Goal: Task Accomplishment & Management: Manage account settings

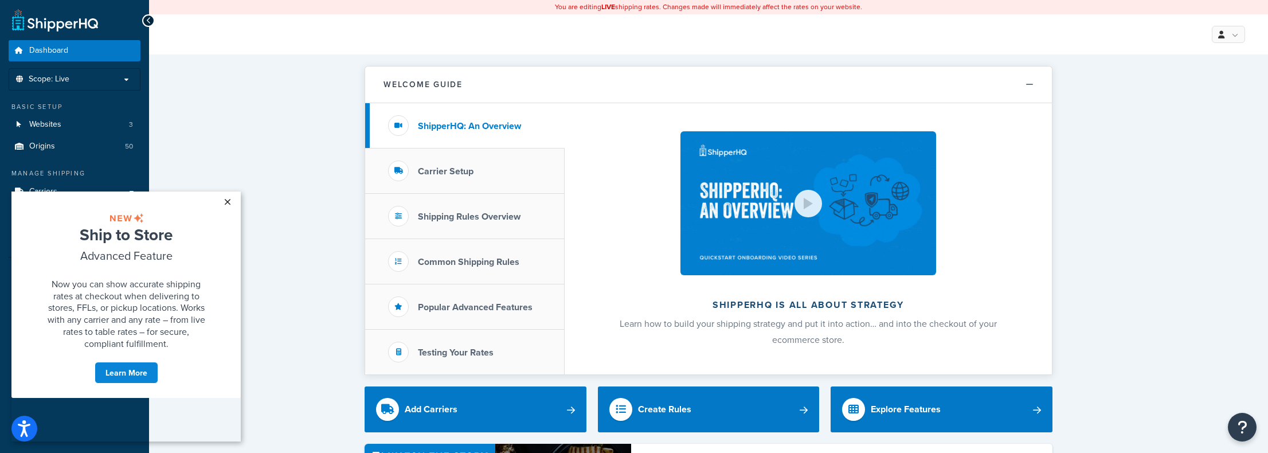
click at [226, 202] on link "×" at bounding box center [227, 201] width 20 height 21
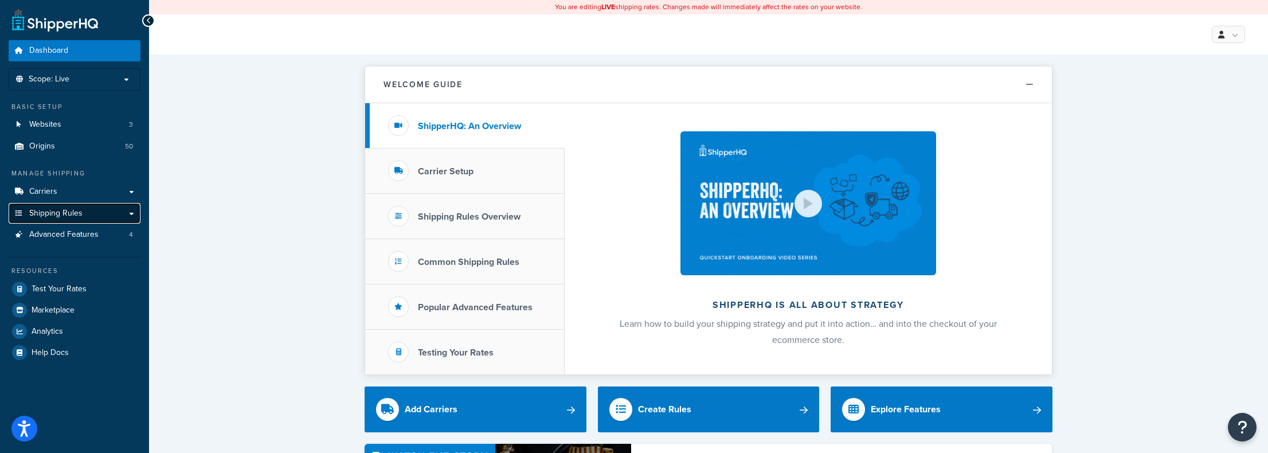
click at [44, 212] on span "Shipping Rules" at bounding box center [55, 214] width 53 height 10
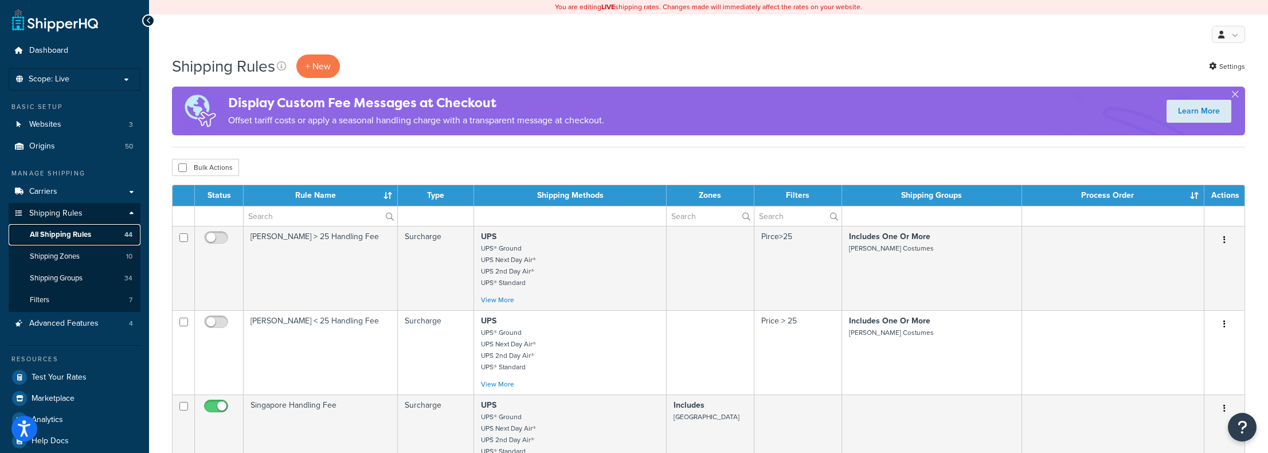
click at [55, 232] on span "All Shipping Rules" at bounding box center [60, 235] width 61 height 10
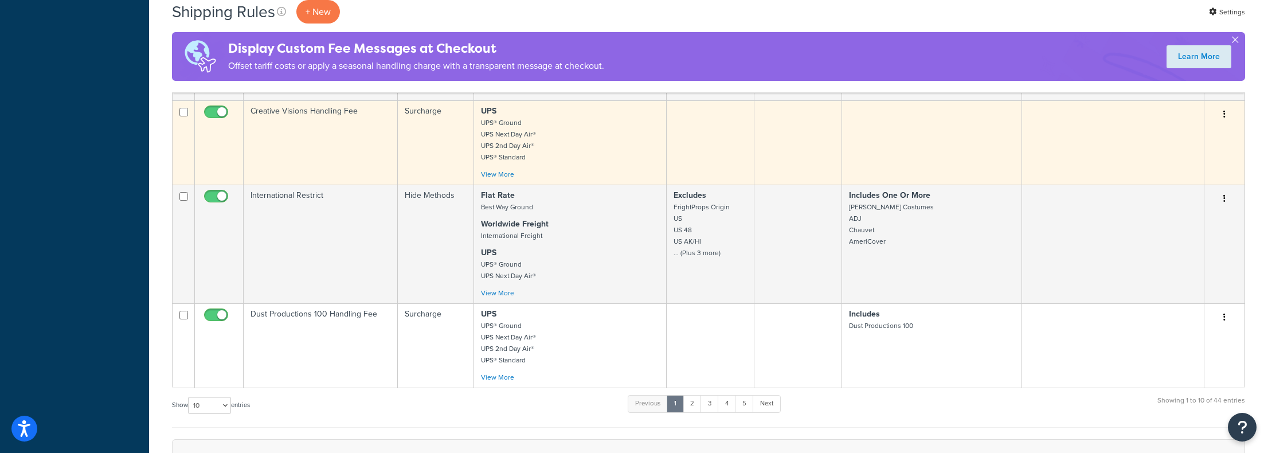
scroll to position [688, 0]
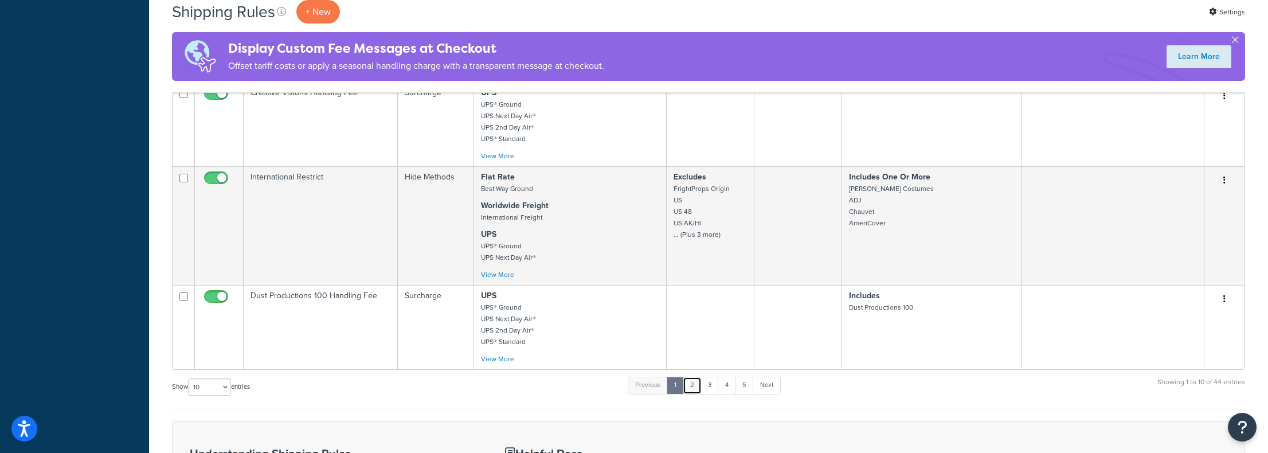
click at [692, 389] on link "2" at bounding box center [692, 385] width 19 height 17
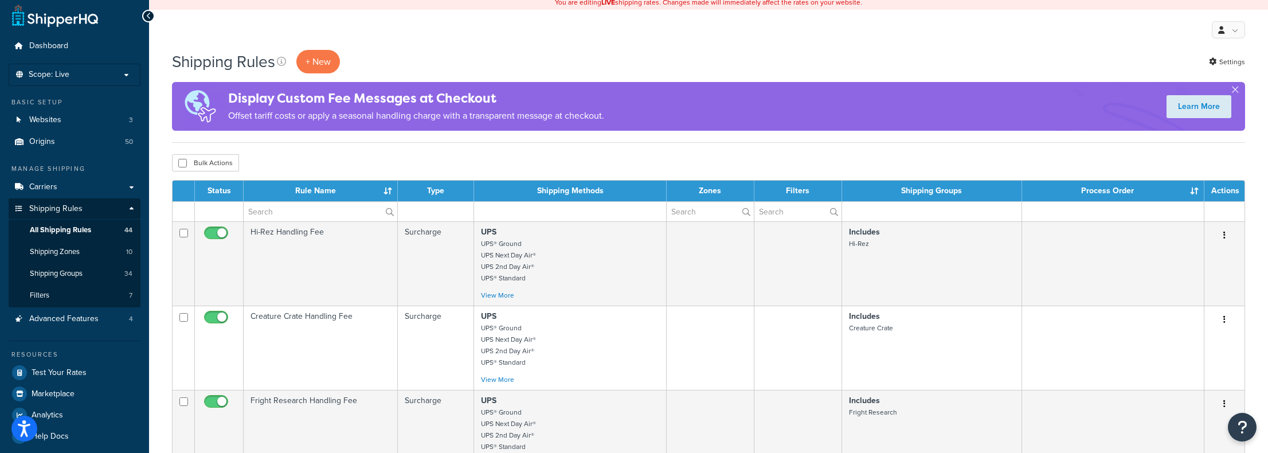
scroll to position [0, 0]
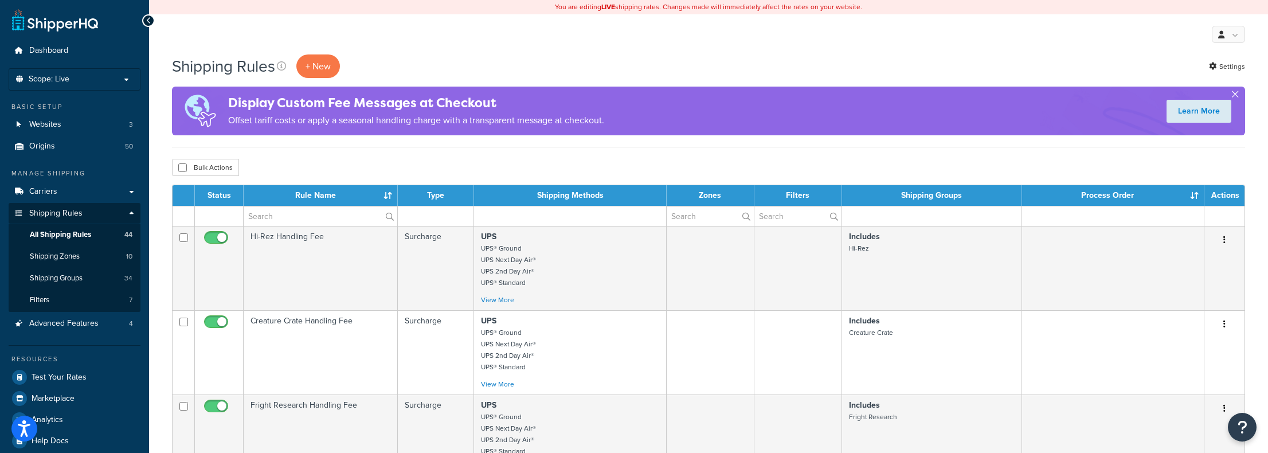
click at [1235, 95] on button "button" at bounding box center [1235, 96] width 3 height 3
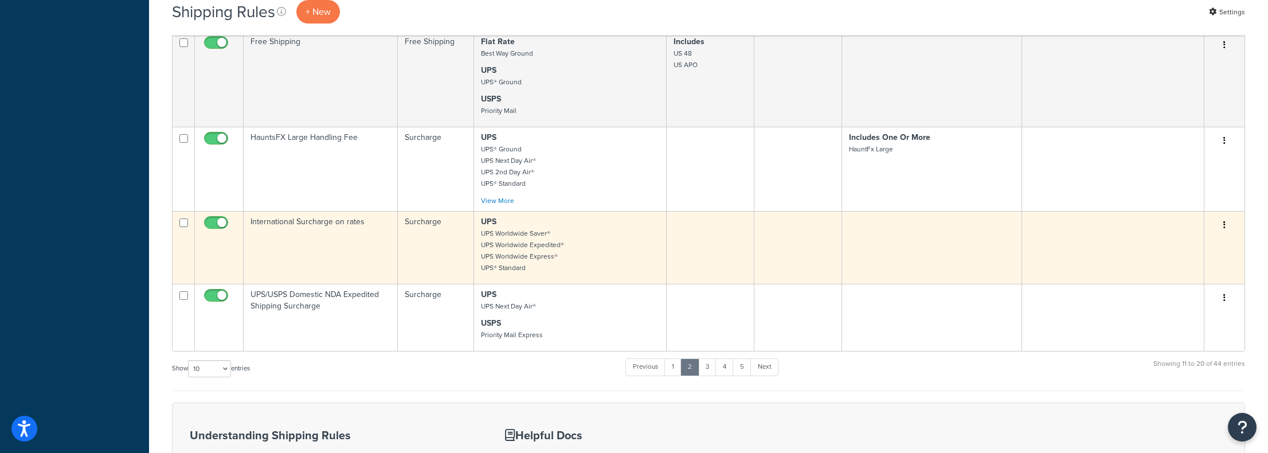
scroll to position [642, 0]
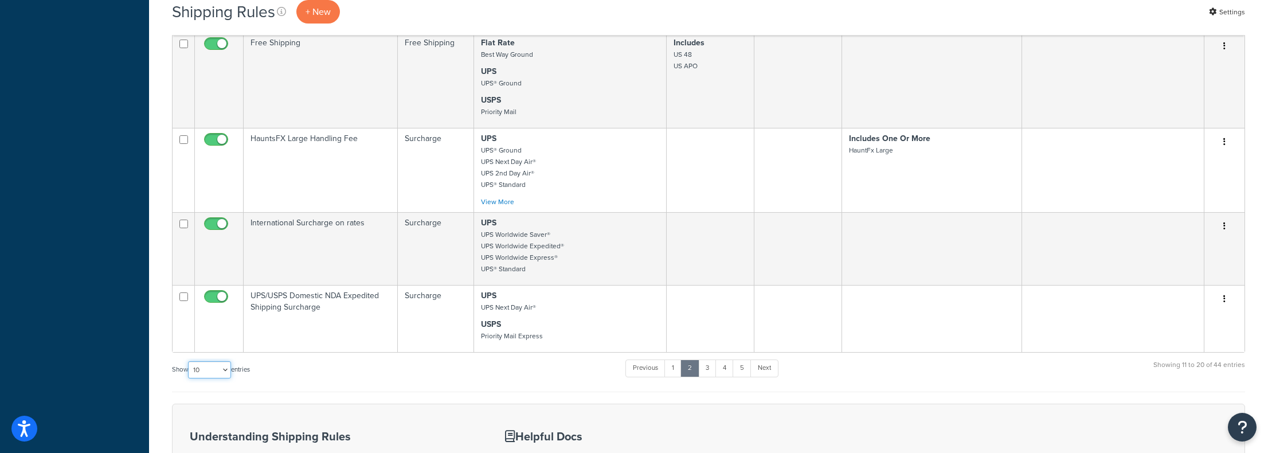
click at [196, 370] on select "10 15 25 50 100 1000" at bounding box center [209, 369] width 43 height 17
select select "1000"
click at [189, 364] on select "10 15 25 50 100 1000" at bounding box center [209, 369] width 43 height 17
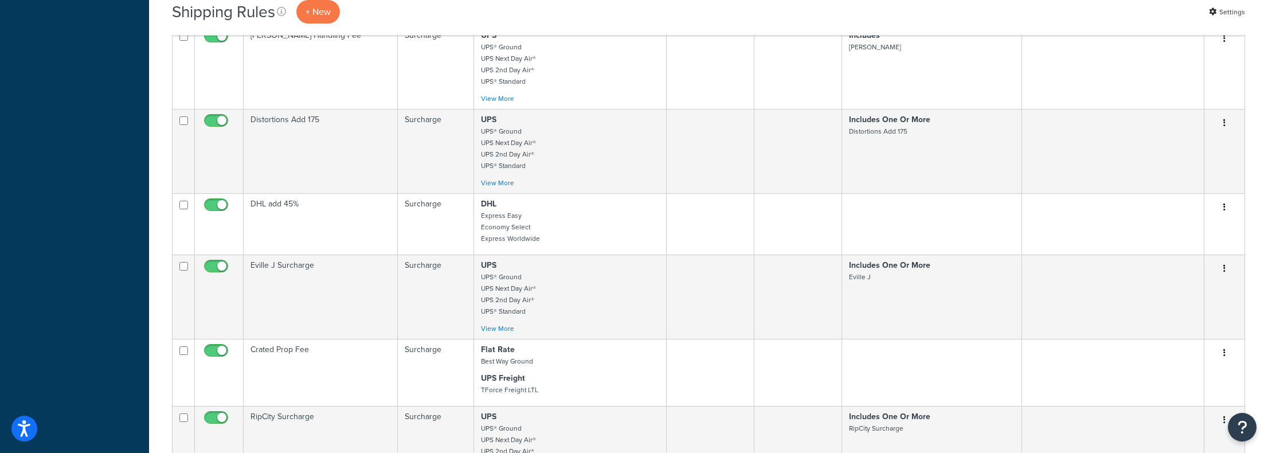
scroll to position [2075, 0]
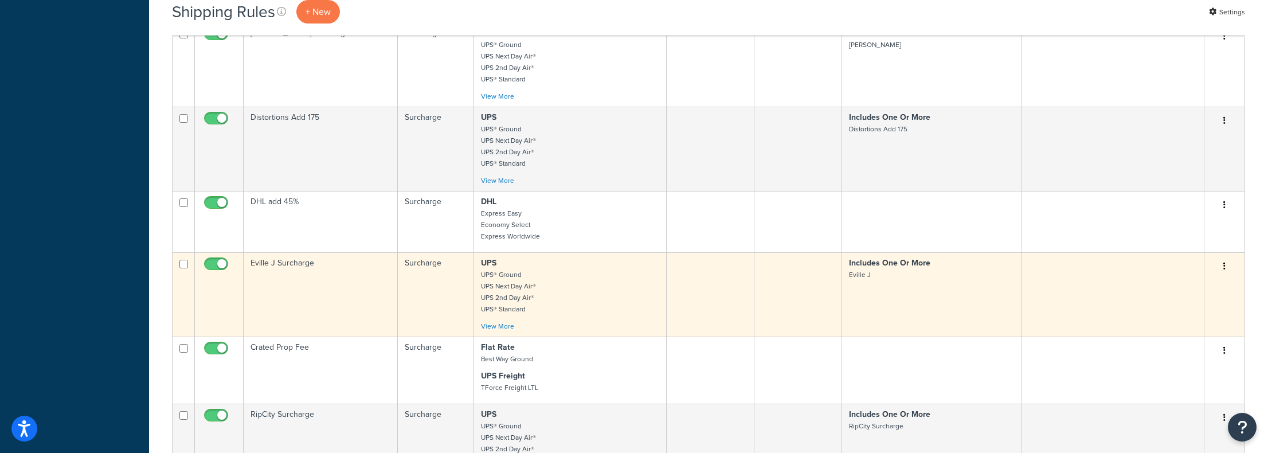
click at [310, 288] on td "Eville J Surcharge" at bounding box center [321, 294] width 154 height 84
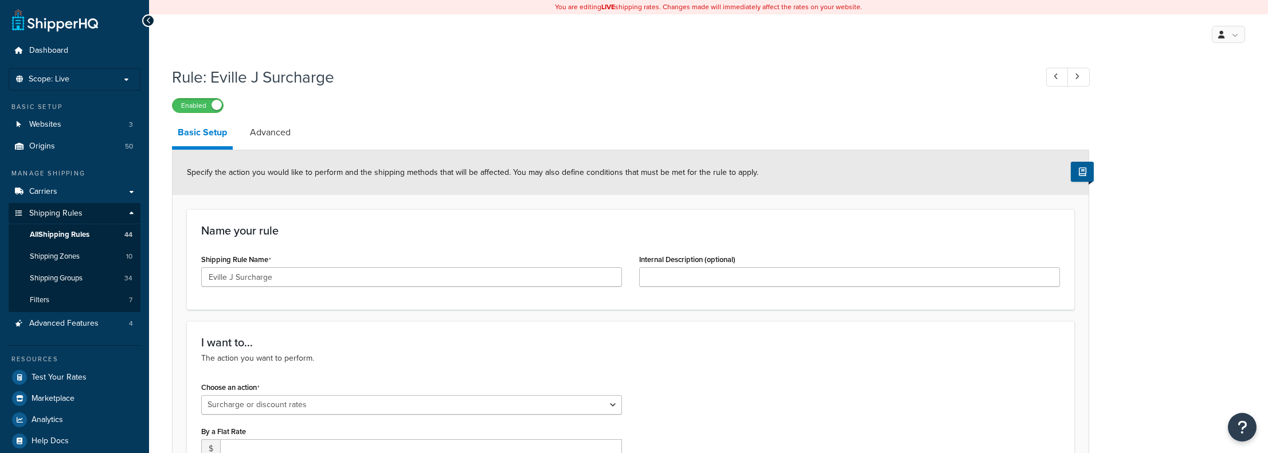
select select "SURCHARGE"
select select "CART"
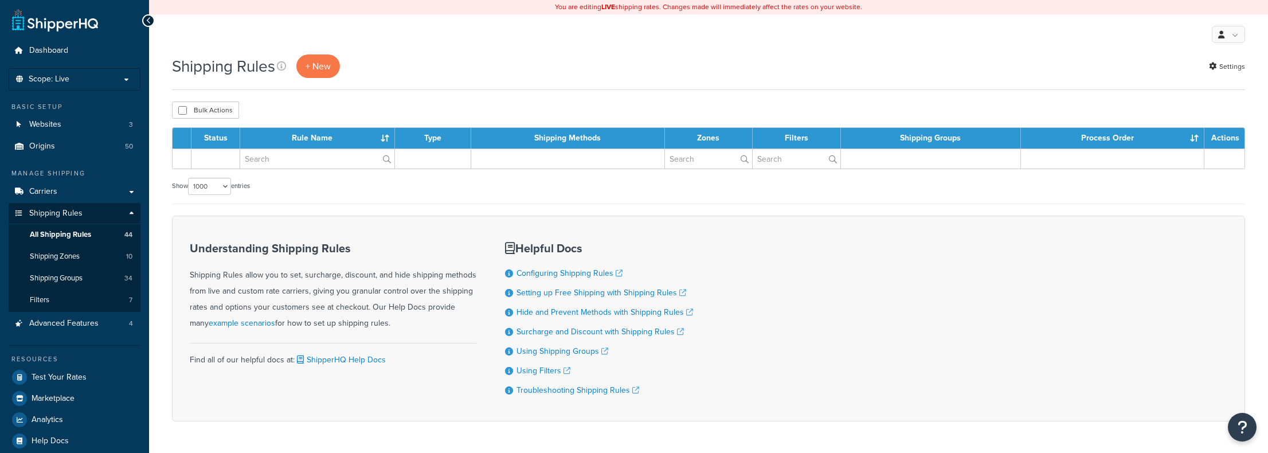
select select "1000"
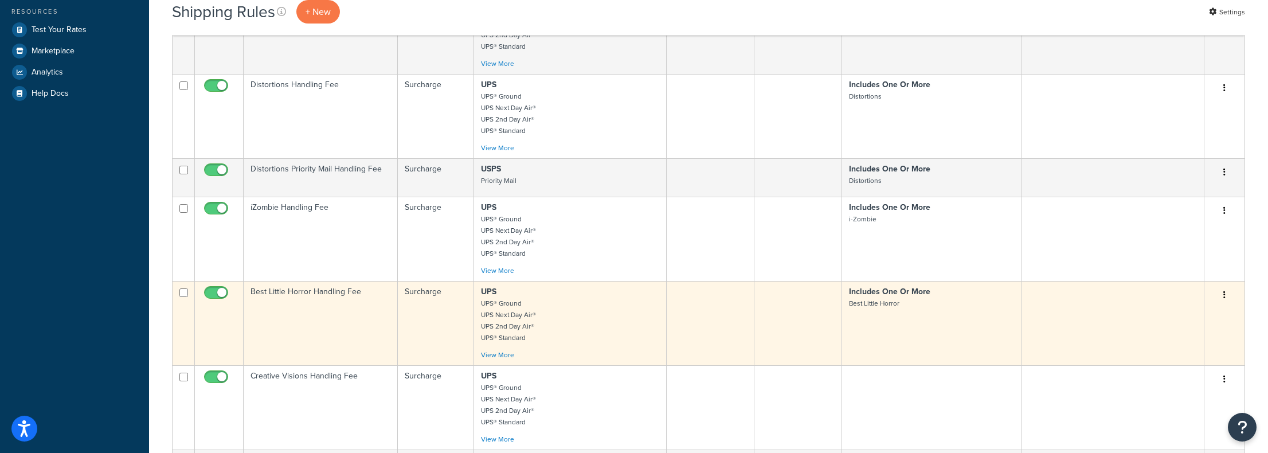
scroll to position [383, 0]
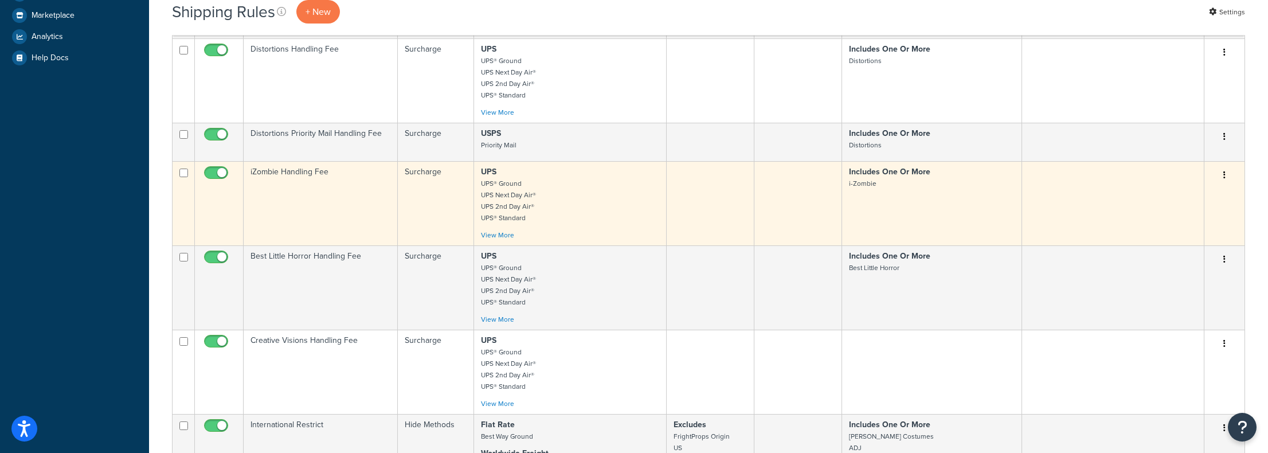
click at [393, 221] on td "iZombie Handling Fee" at bounding box center [321, 203] width 154 height 84
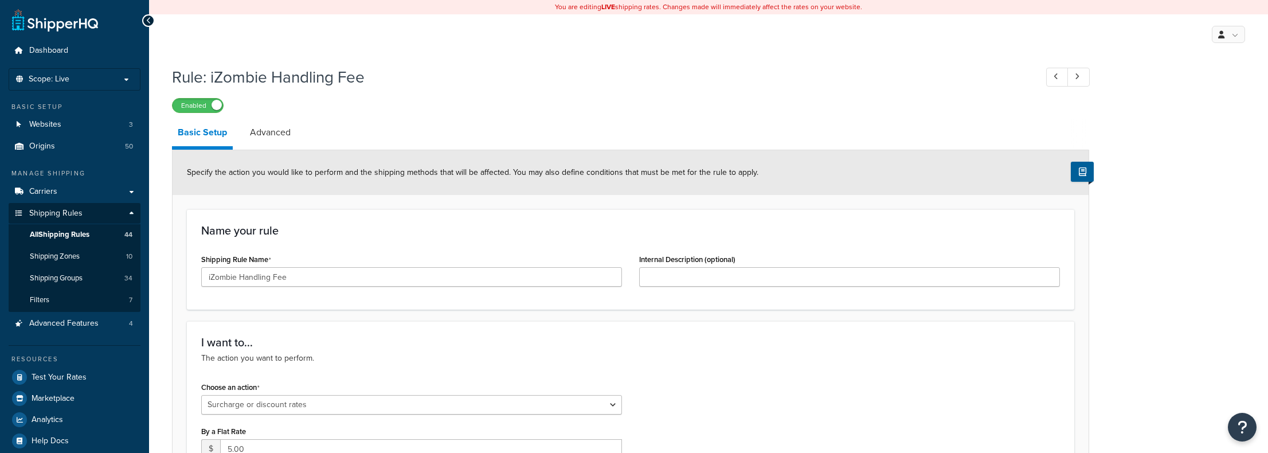
select select "SURCHARGE"
select select "CART"
drag, startPoint x: 329, startPoint y: 280, endPoint x: 111, endPoint y: 293, distance: 218.2
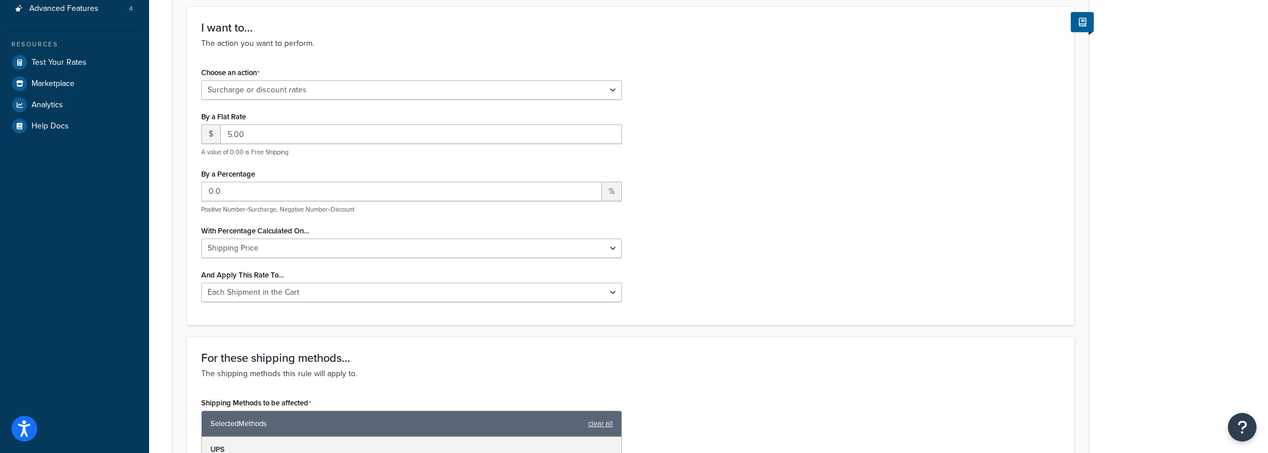
scroll to position [141, 0]
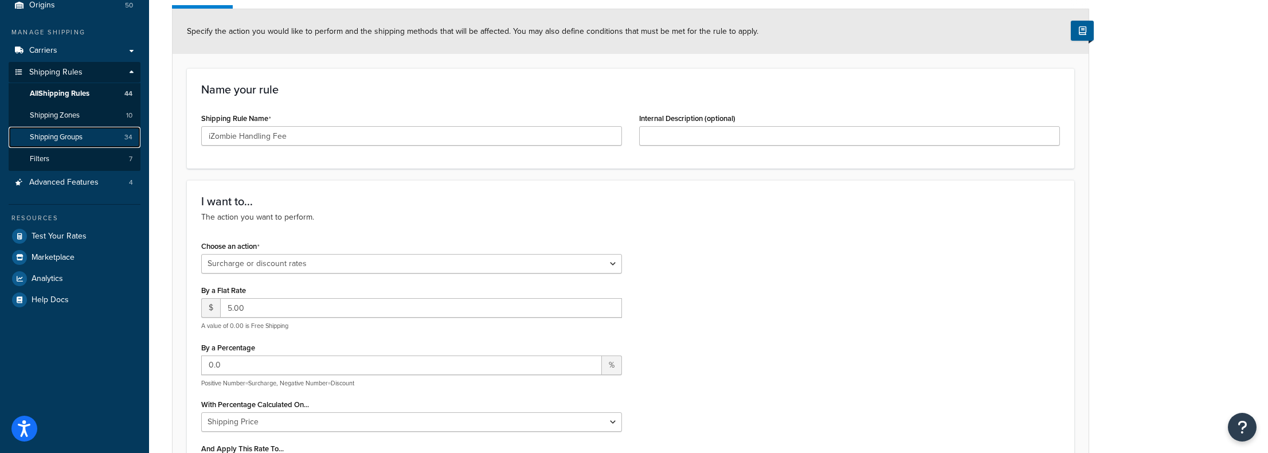
click at [82, 137] on span "Shipping Groups" at bounding box center [56, 137] width 53 height 10
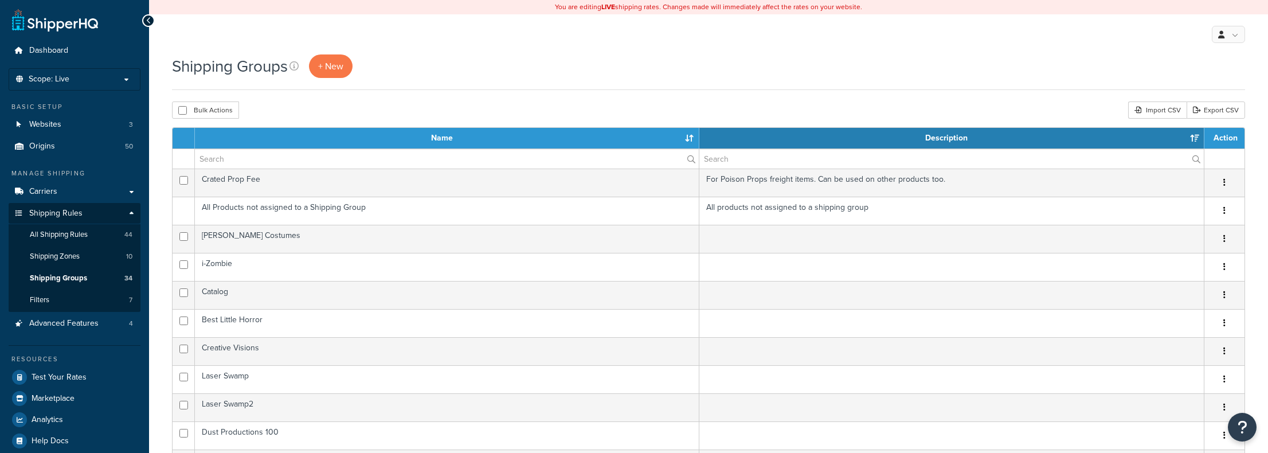
select select "15"
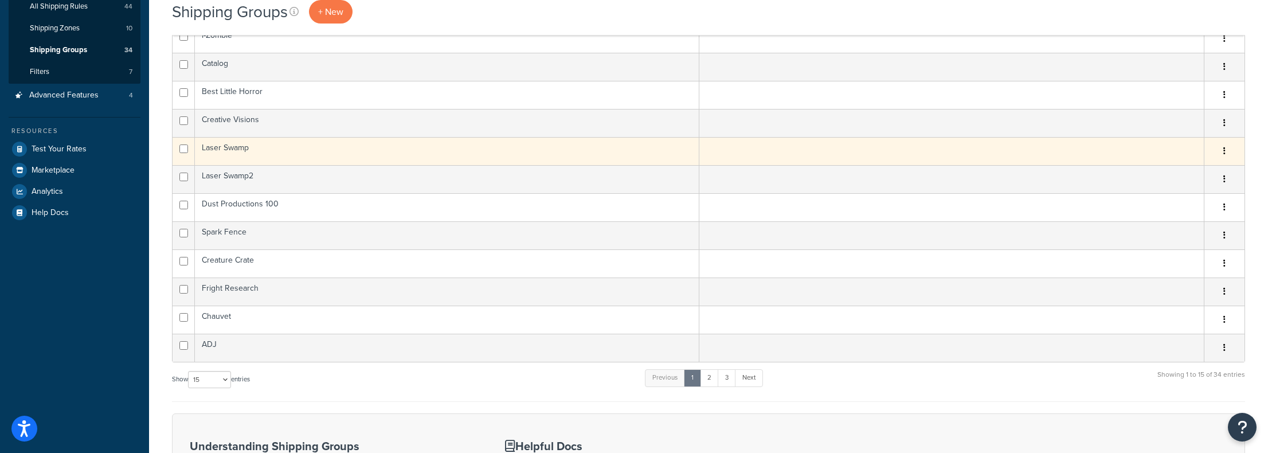
scroll to position [229, 0]
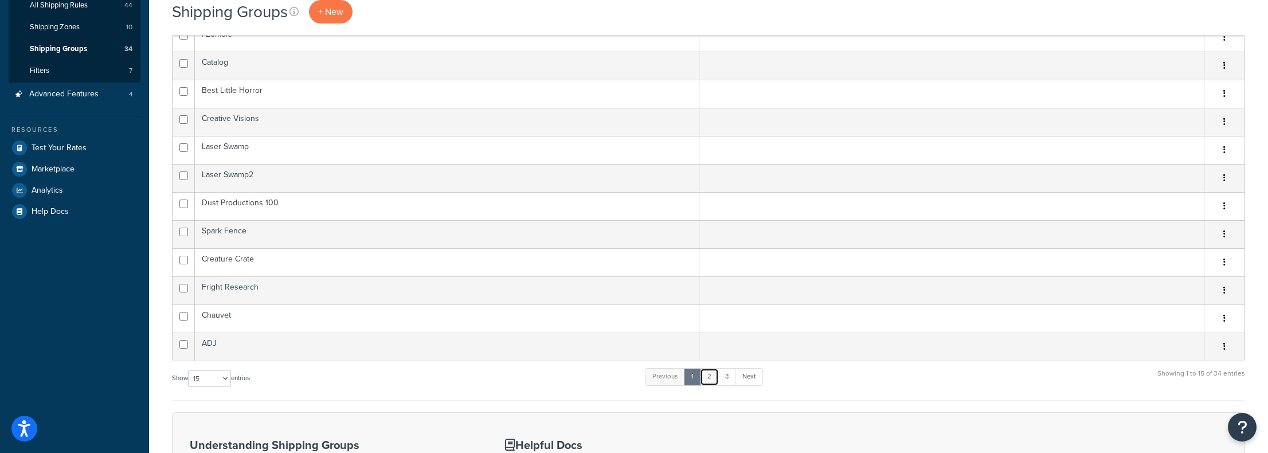
click at [710, 374] on link "2" at bounding box center [709, 376] width 19 height 17
click at [727, 370] on link "3" at bounding box center [724, 376] width 18 height 17
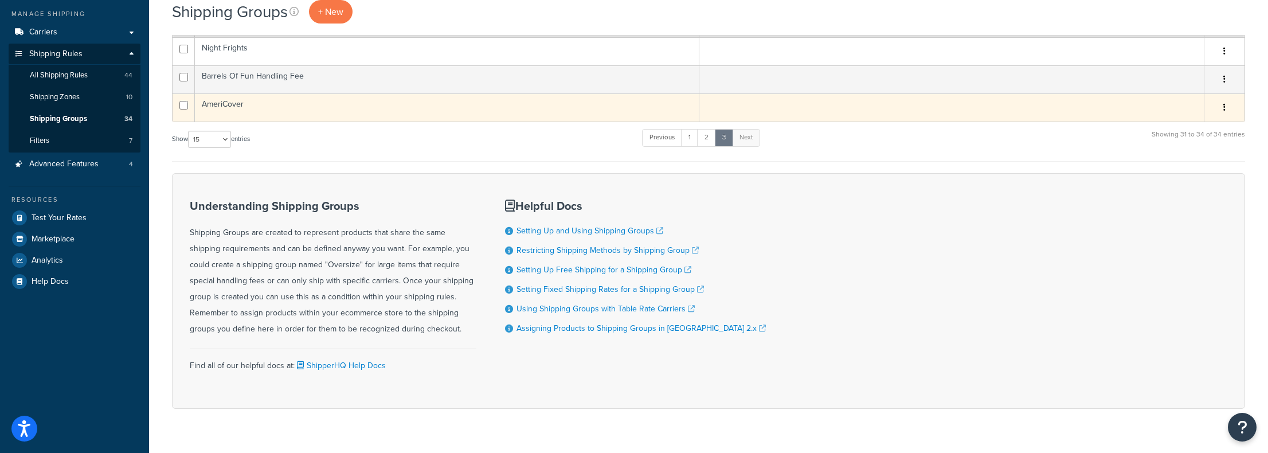
scroll to position [9, 0]
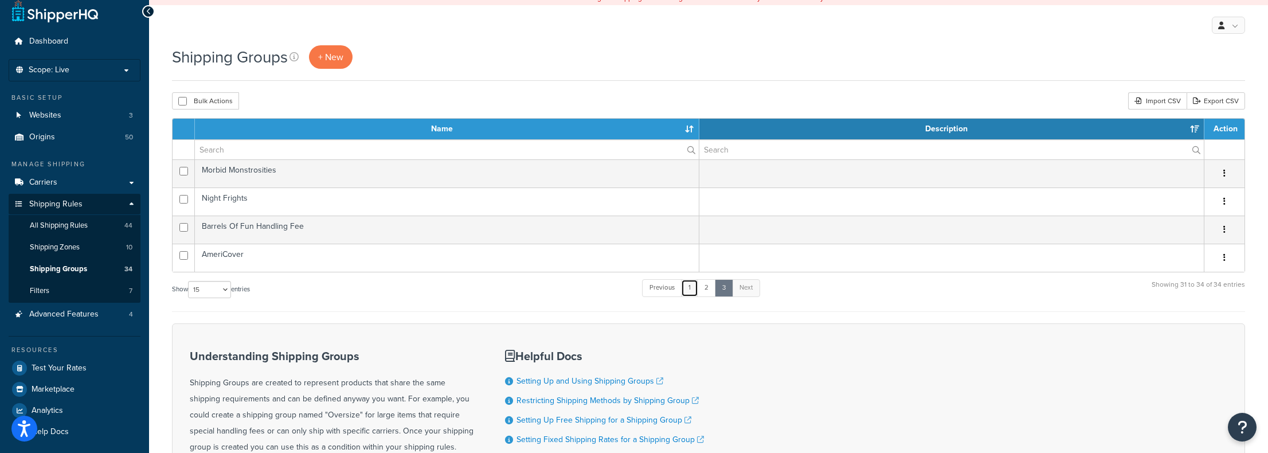
click at [692, 284] on link "1" at bounding box center [689, 287] width 17 height 17
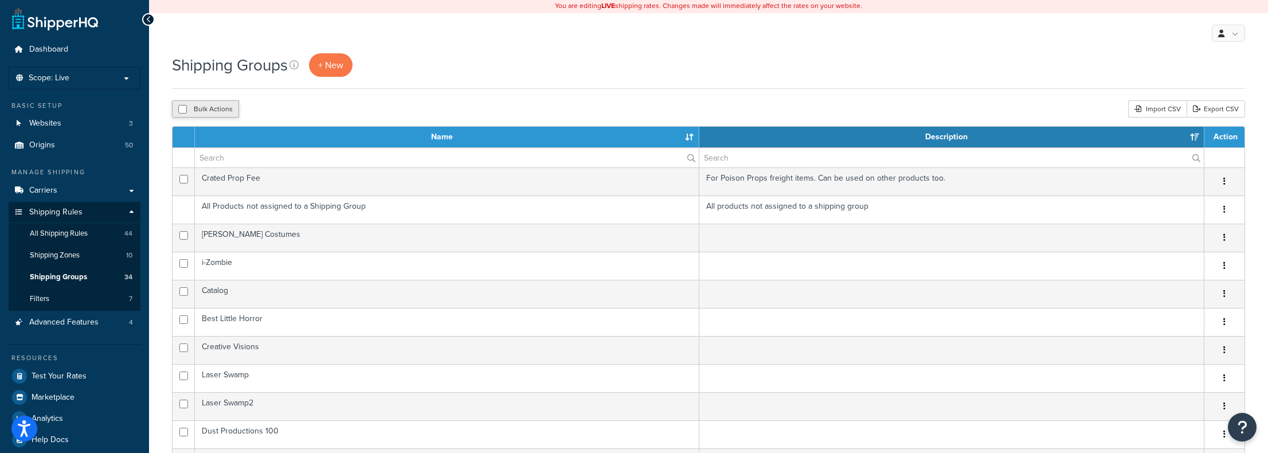
scroll to position [0, 0]
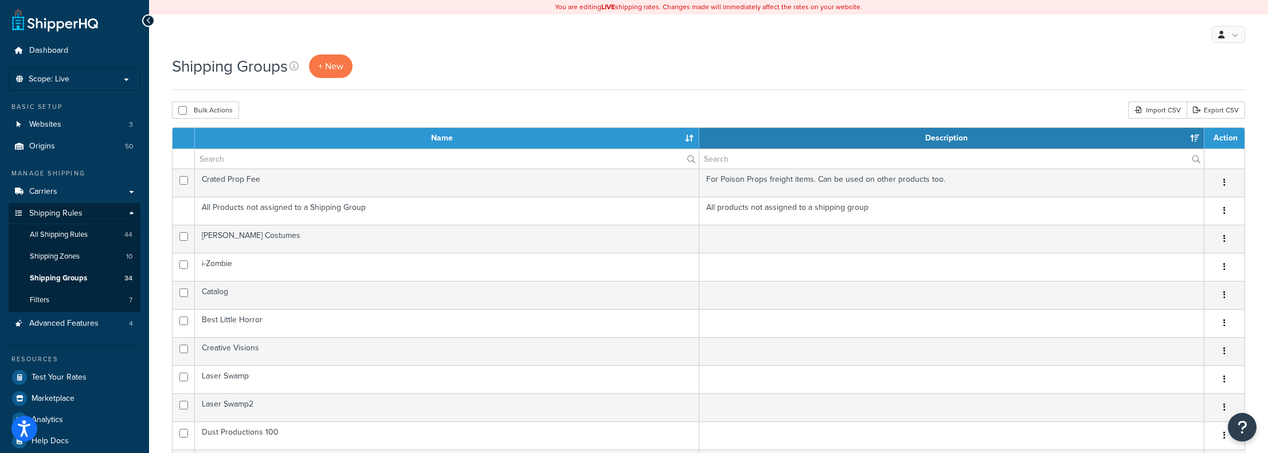
click at [434, 132] on th "Name" at bounding box center [447, 138] width 504 height 21
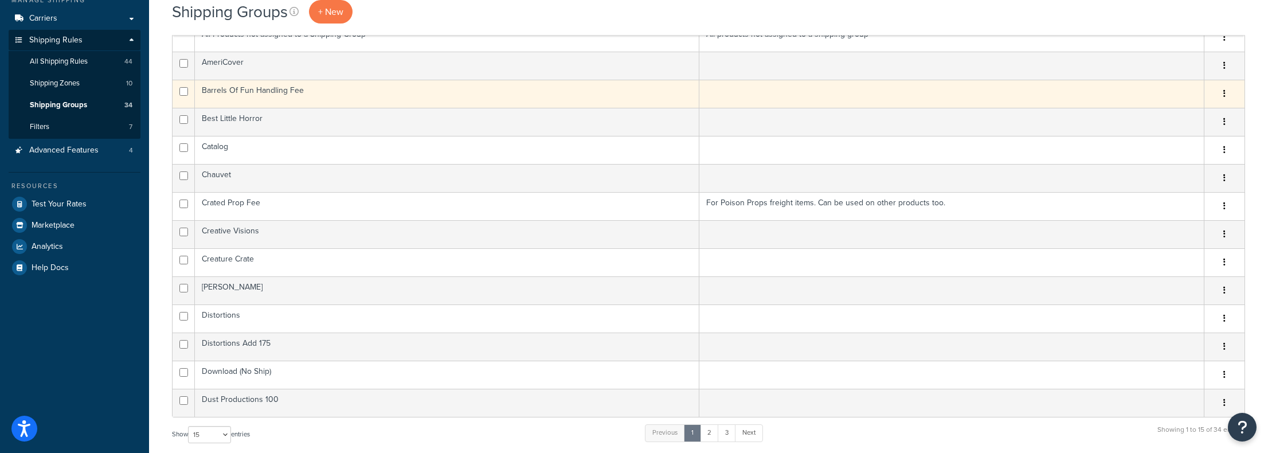
scroll to position [229, 0]
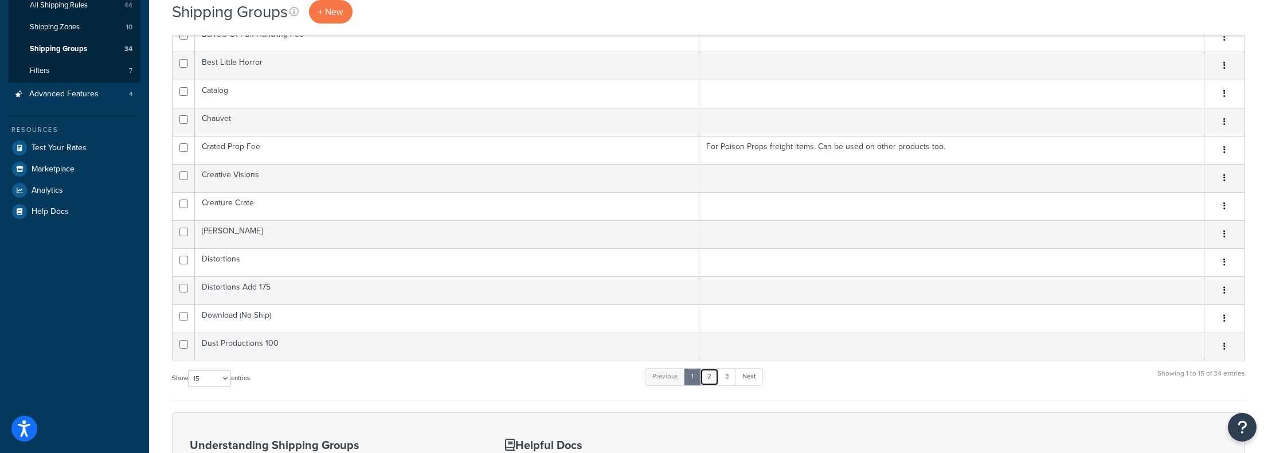
click at [710, 374] on link "2" at bounding box center [709, 376] width 19 height 17
click at [726, 373] on link "3" at bounding box center [724, 376] width 18 height 17
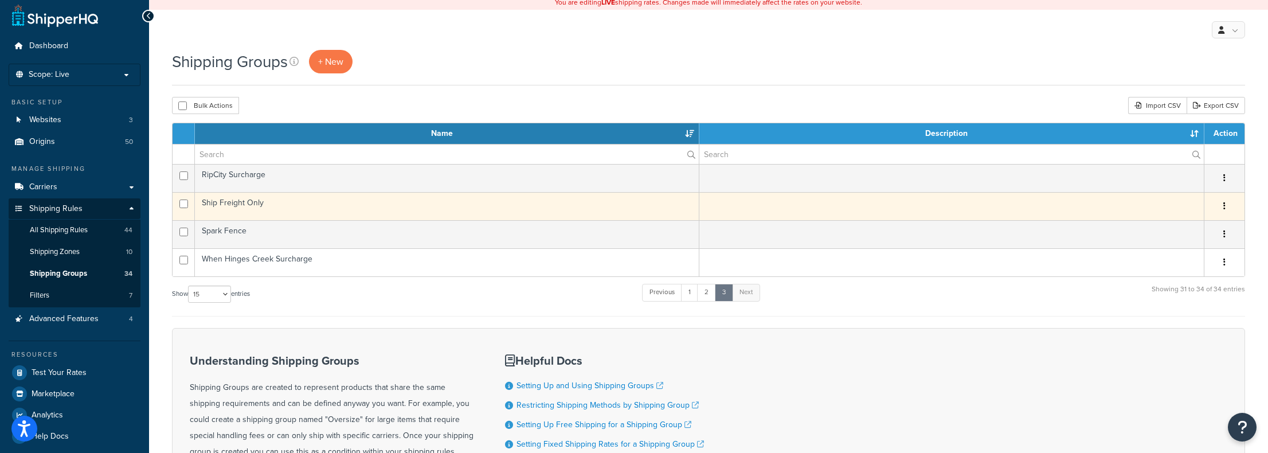
scroll to position [0, 0]
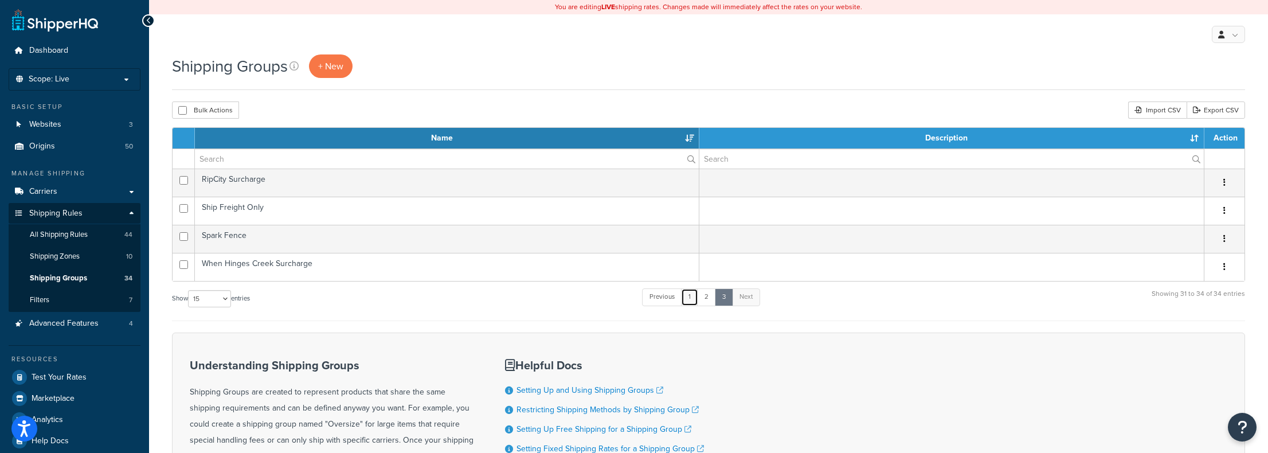
click at [696, 293] on link "1" at bounding box center [689, 296] width 17 height 17
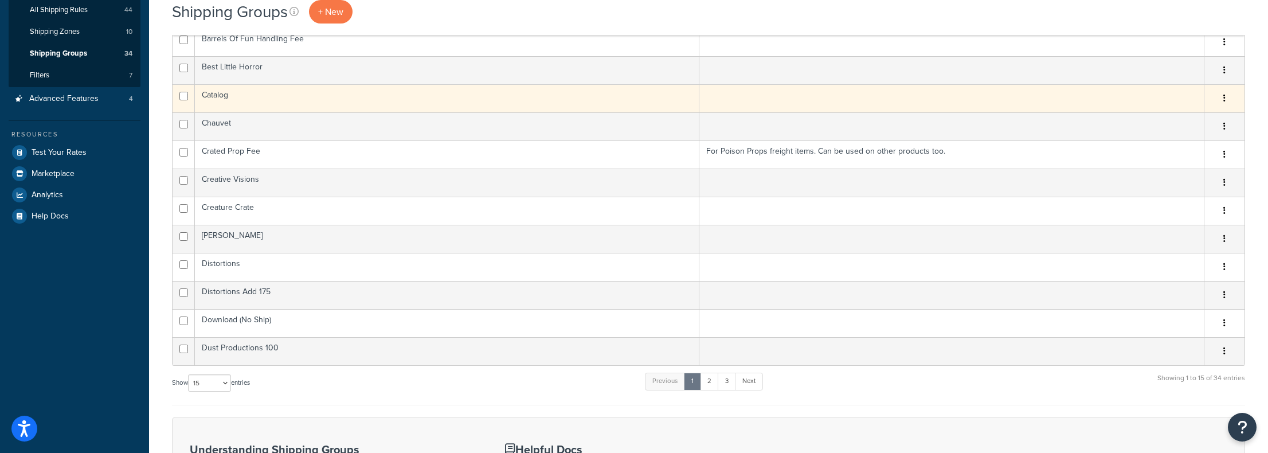
scroll to position [204, 0]
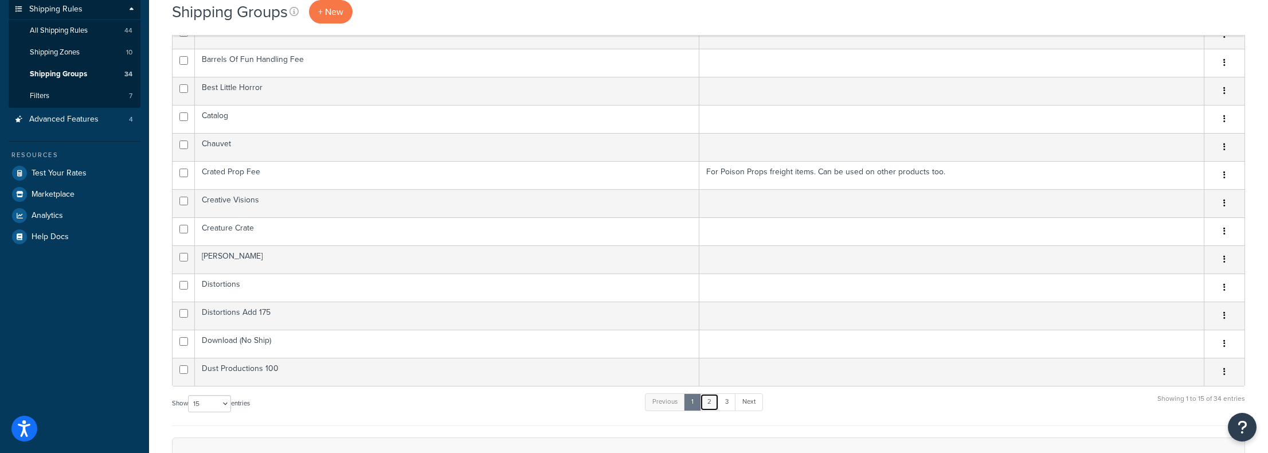
click at [714, 402] on link "2" at bounding box center [709, 401] width 19 height 17
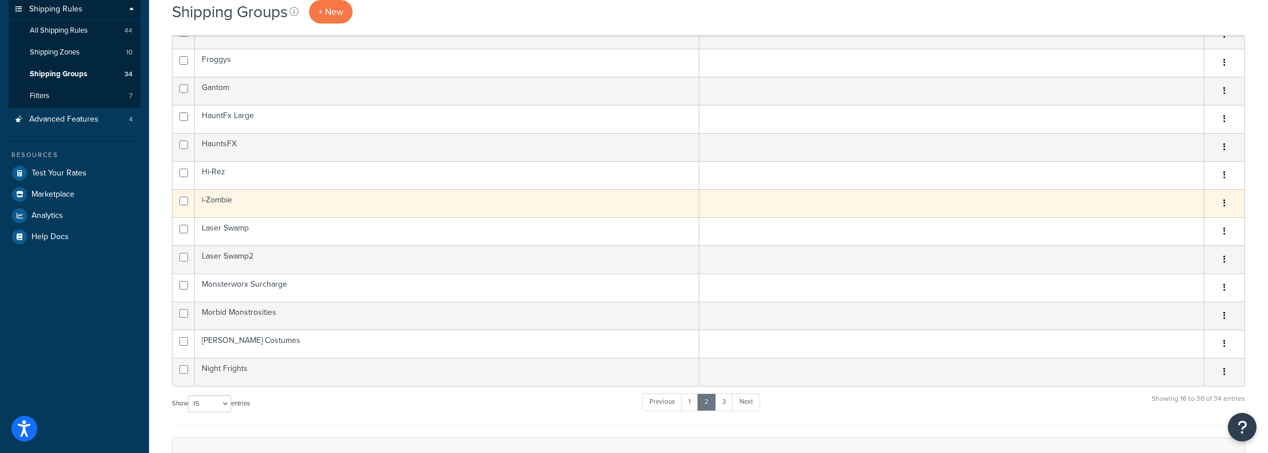
click at [222, 189] on td "i-Zombie" at bounding box center [447, 203] width 504 height 28
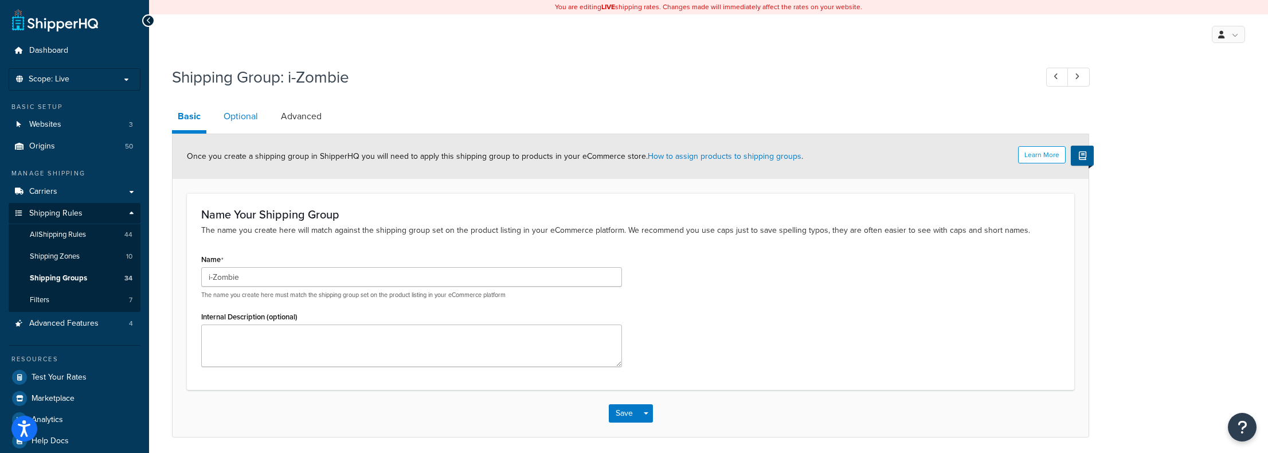
click at [242, 119] on link "Optional" at bounding box center [241, 117] width 46 height 28
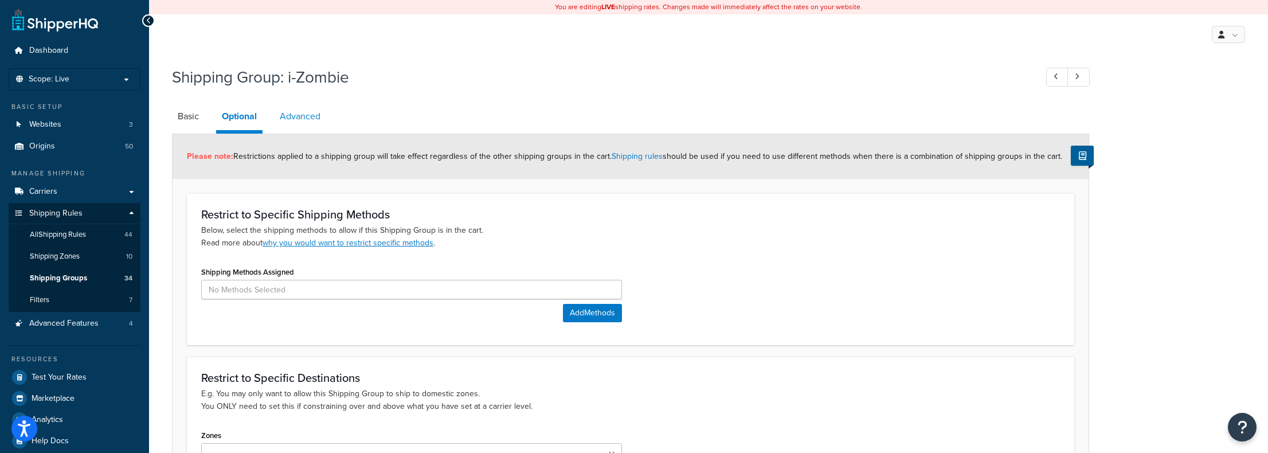
click at [288, 118] on link "Advanced" at bounding box center [300, 117] width 52 height 28
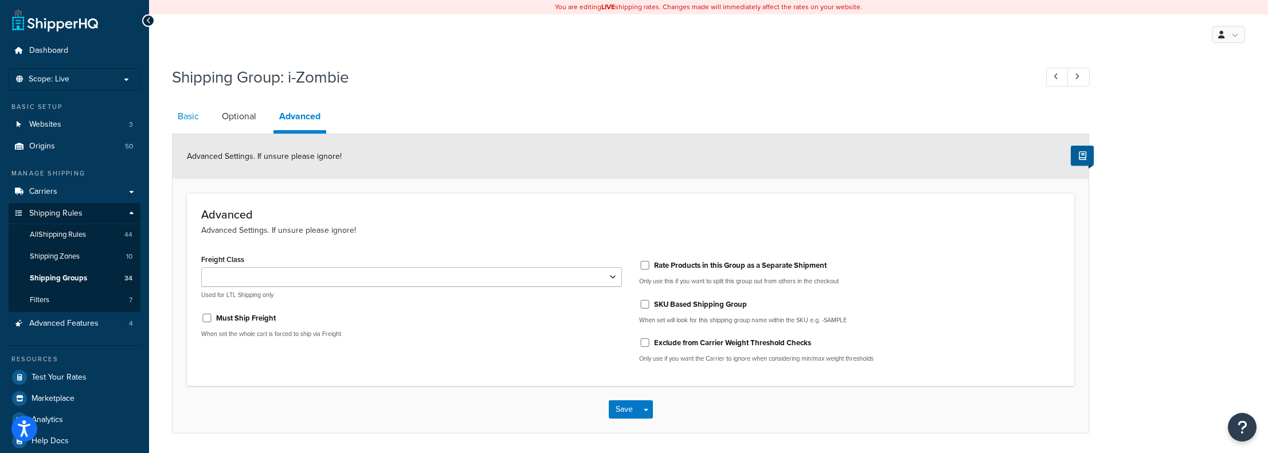
click at [181, 118] on link "Basic" at bounding box center [188, 117] width 33 height 28
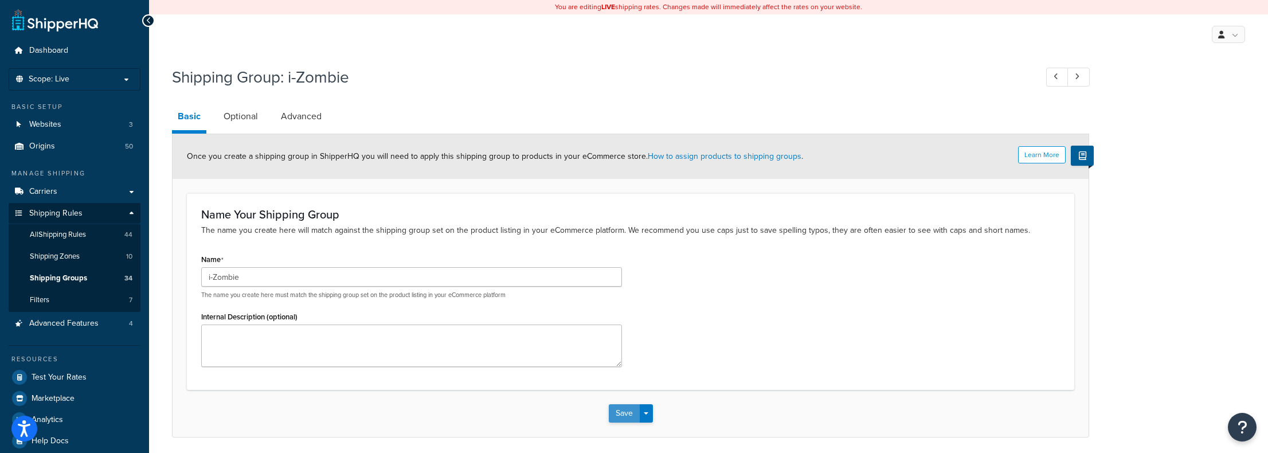
click at [632, 410] on button "Save" at bounding box center [624, 413] width 31 height 18
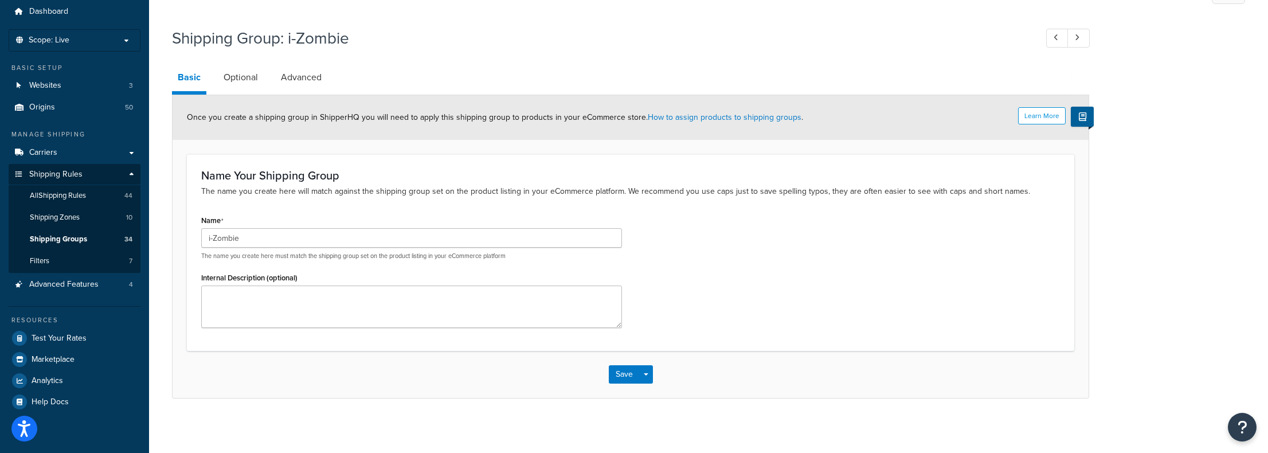
scroll to position [41, 0]
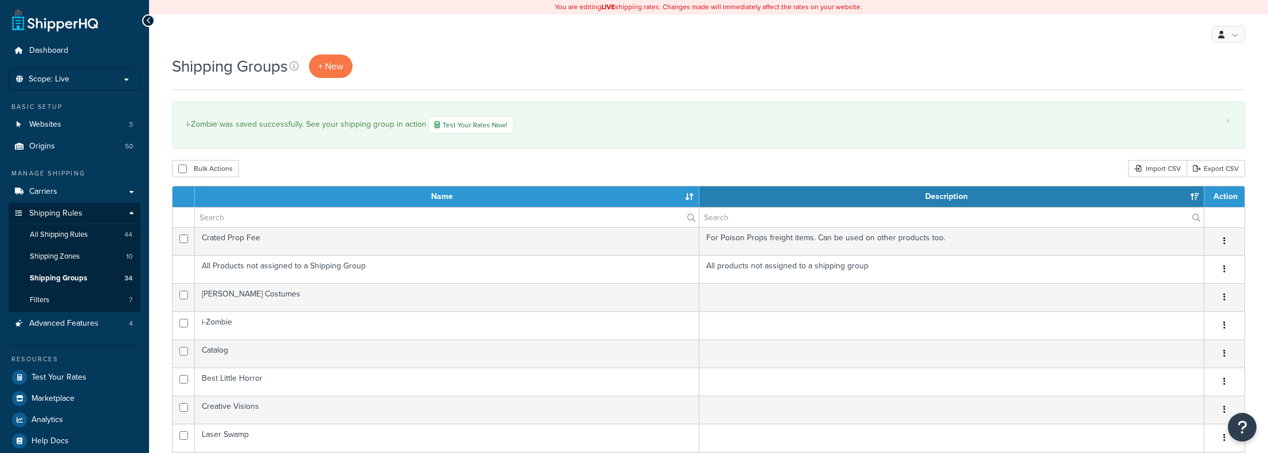
select select "15"
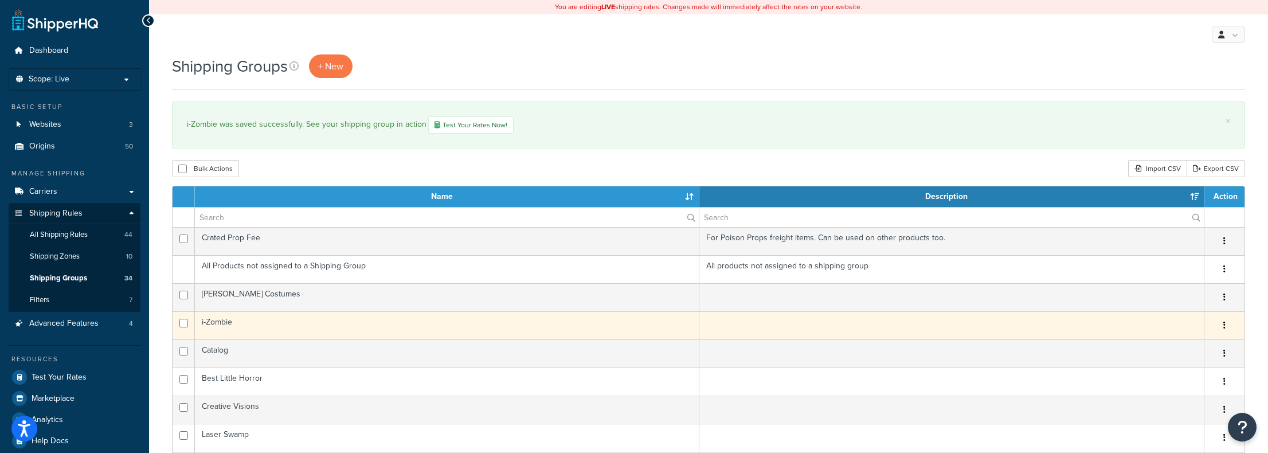
click at [381, 319] on td "i-Zombie" at bounding box center [447, 325] width 504 height 28
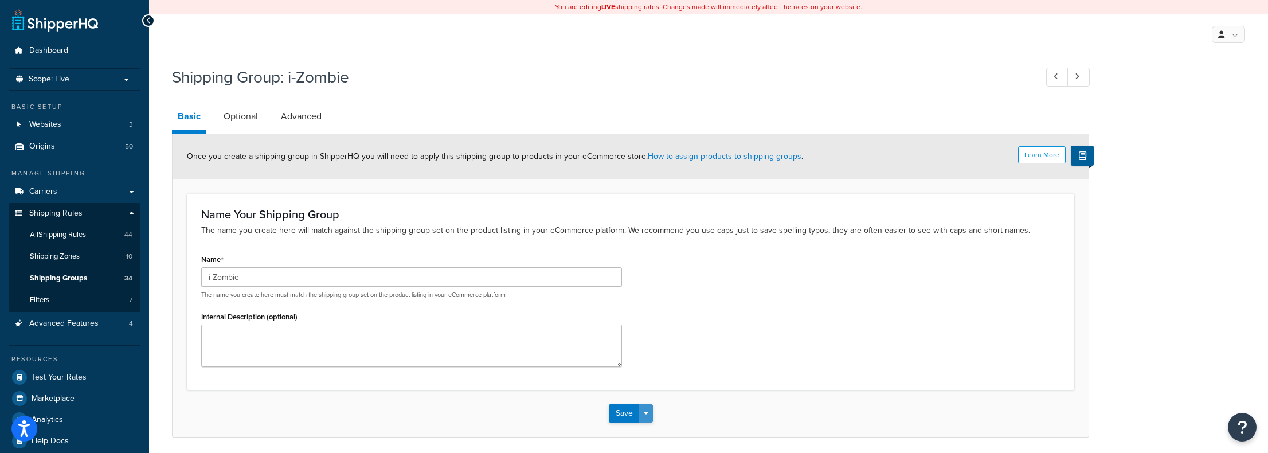
click at [647, 413] on span "button" at bounding box center [646, 413] width 5 height 2
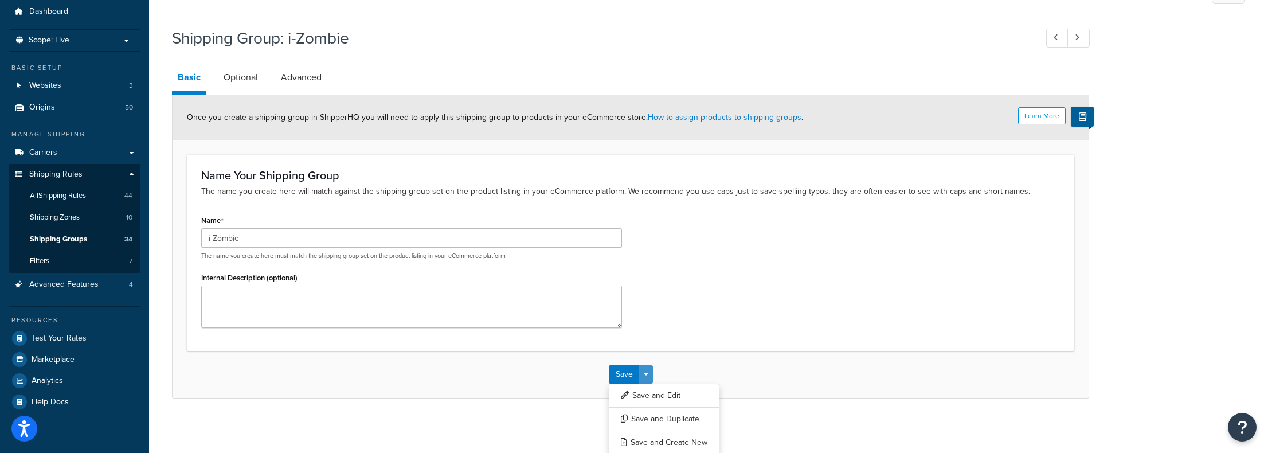
scroll to position [41, 0]
click at [663, 421] on button "Save and Duplicate" at bounding box center [664, 417] width 111 height 24
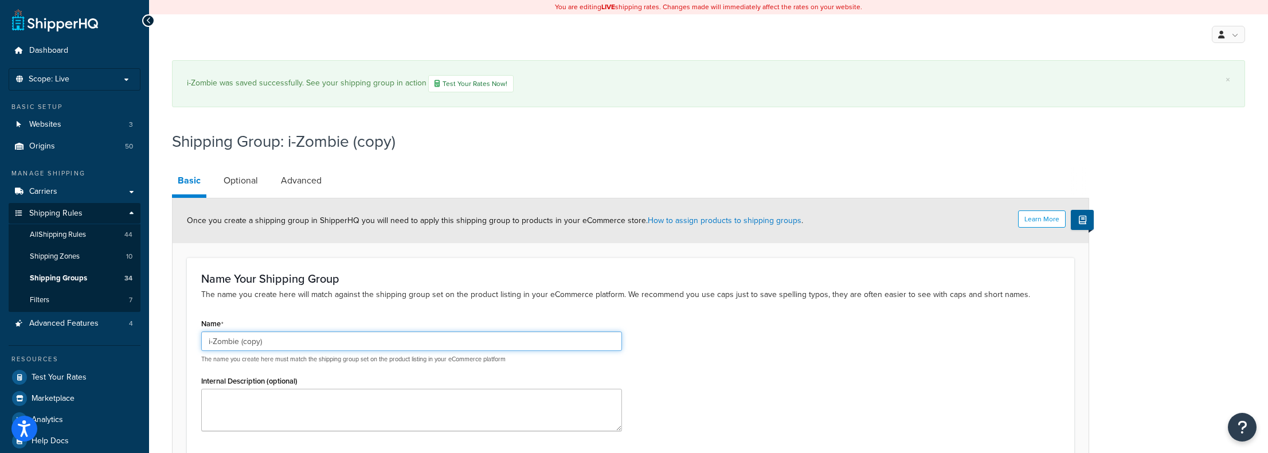
click at [285, 339] on input "i-Zombie (copy)" at bounding box center [411, 340] width 421 height 19
type input "Neds Leds"
click at [280, 398] on textarea "Internal Description (optional)" at bounding box center [411, 410] width 421 height 42
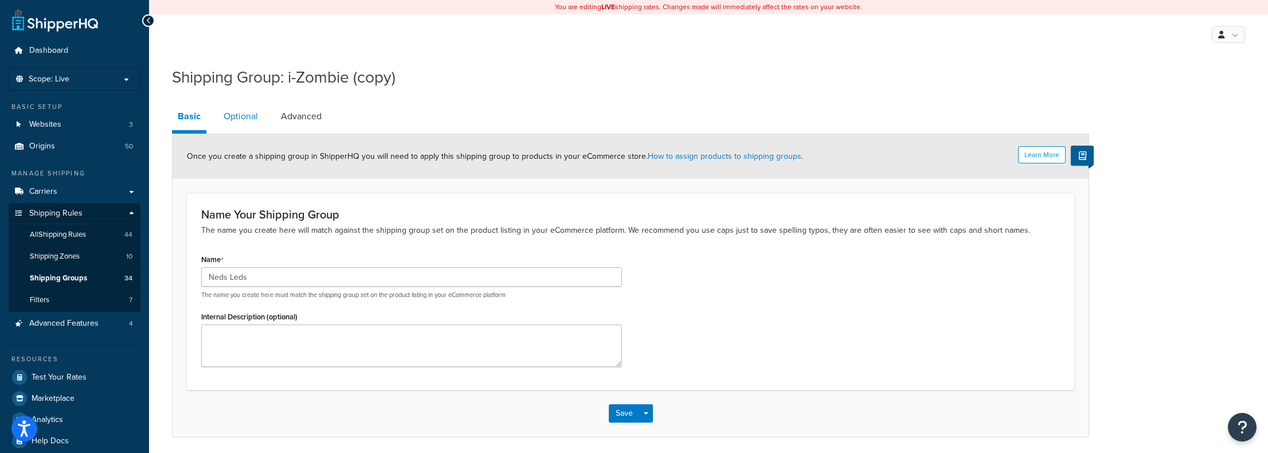
click at [230, 113] on link "Optional" at bounding box center [241, 117] width 46 height 28
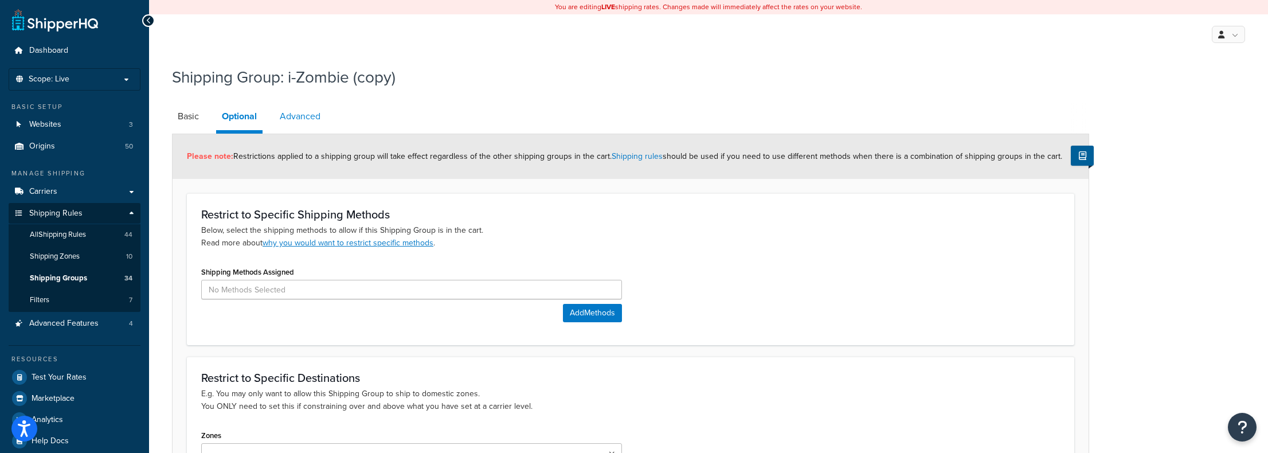
click at [297, 116] on link "Advanced" at bounding box center [300, 117] width 52 height 28
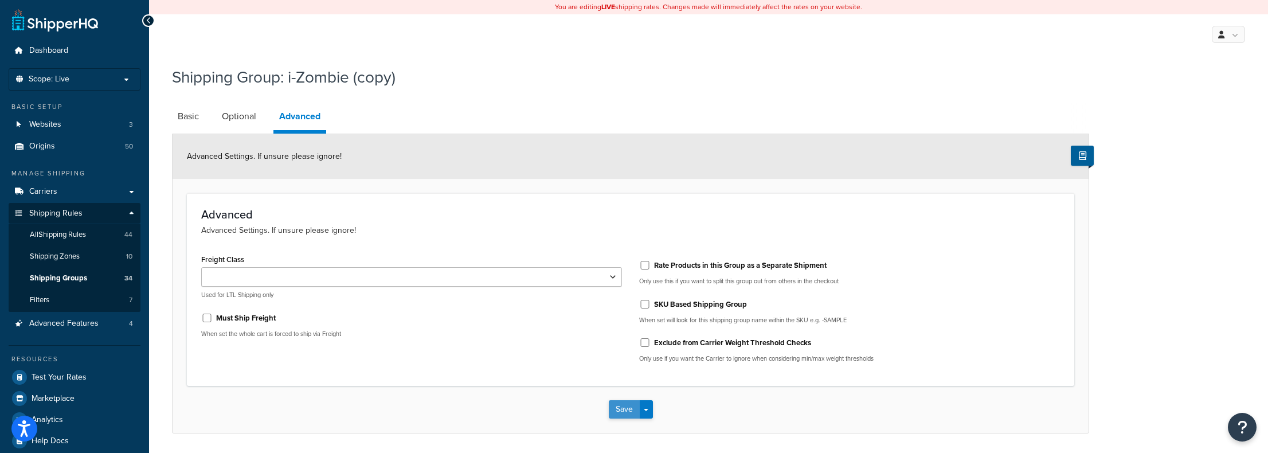
click at [617, 414] on button "Save" at bounding box center [624, 409] width 31 height 18
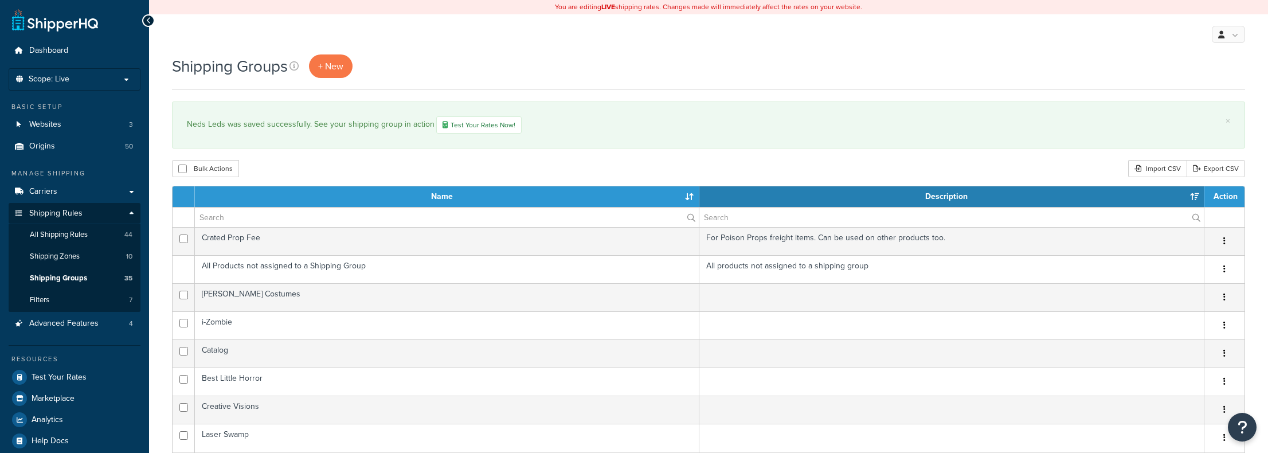
select select "15"
click at [57, 240] on link "All Shipping Rules 44" at bounding box center [75, 234] width 132 height 21
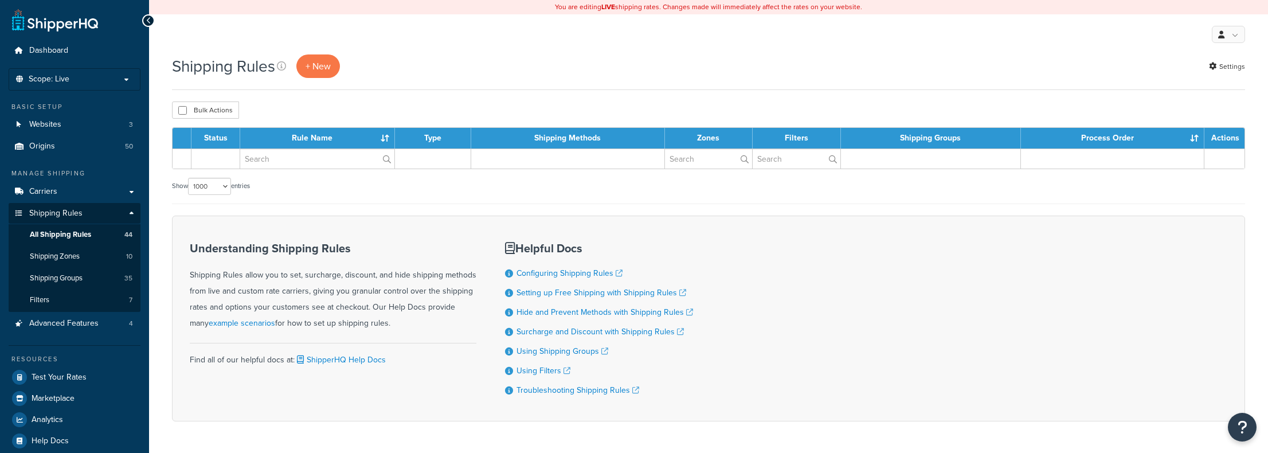
select select "1000"
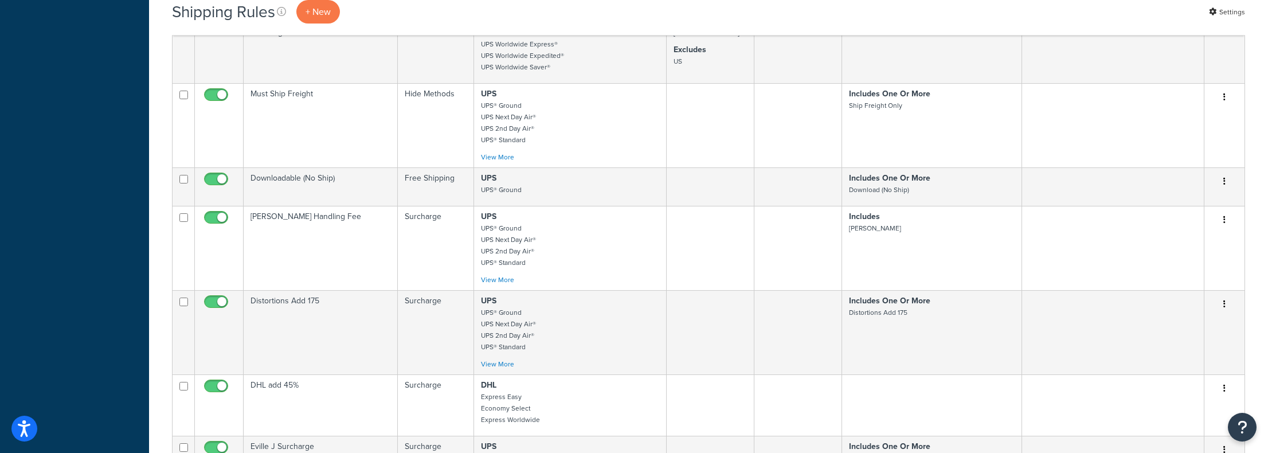
scroll to position [329, 0]
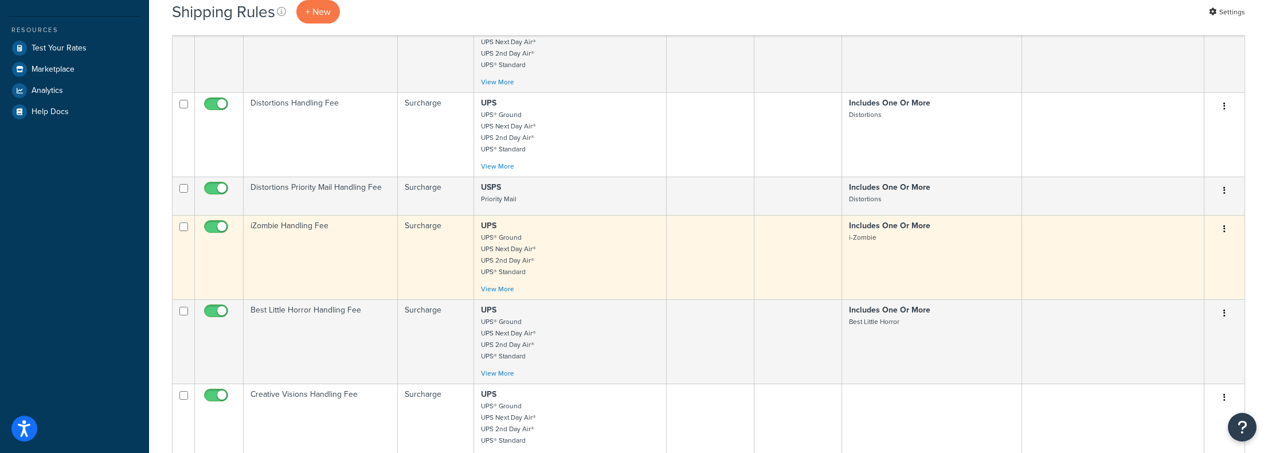
click at [343, 268] on td "iZombie Handling Fee" at bounding box center [321, 257] width 154 height 84
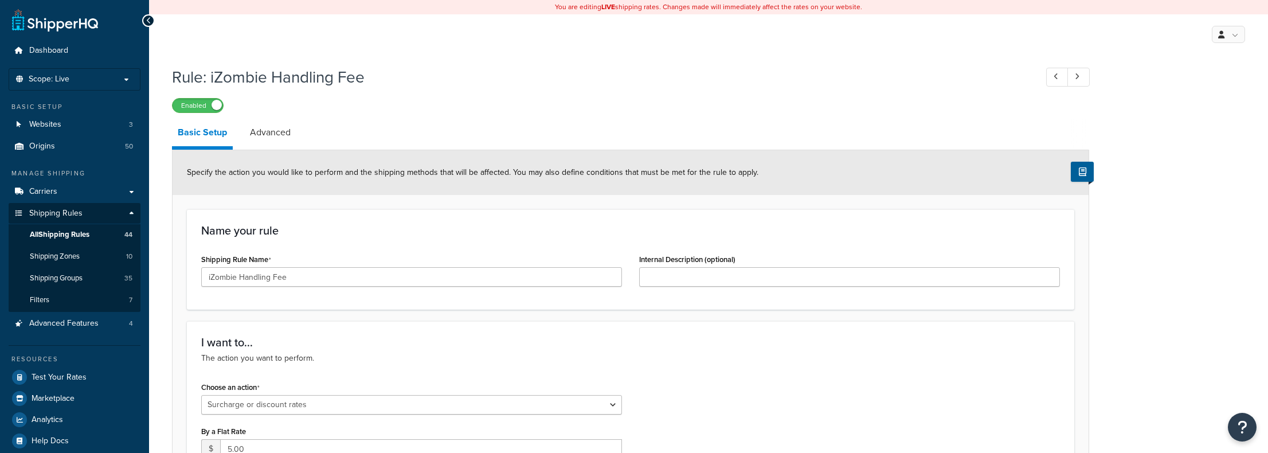
select select "SURCHARGE"
select select "CART"
click at [329, 275] on input "iZombie Handling Fee" at bounding box center [411, 276] width 421 height 19
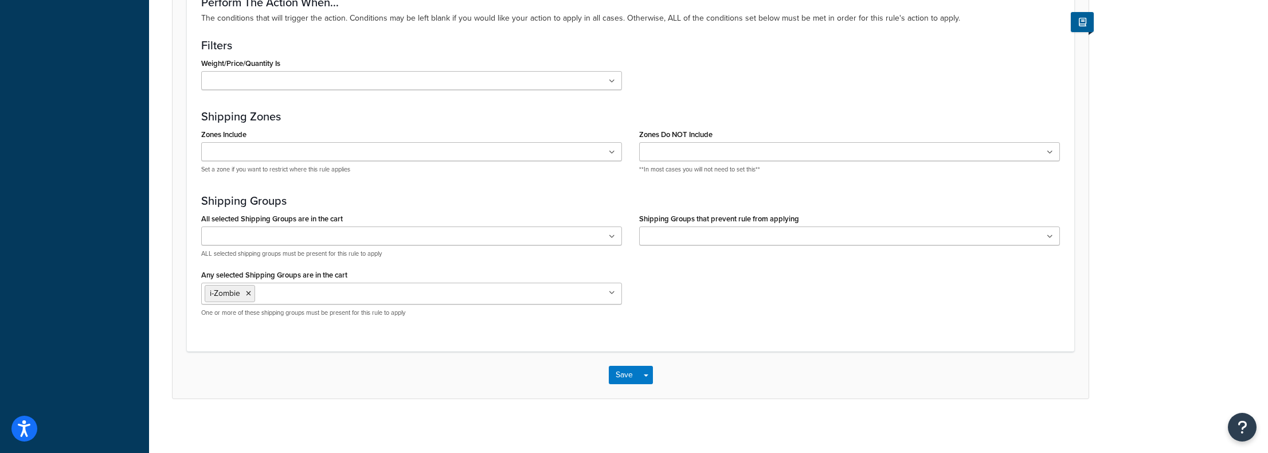
scroll to position [1058, 0]
type input "$5 Handling Fee"
click at [612, 292] on icon at bounding box center [612, 292] width 6 height 7
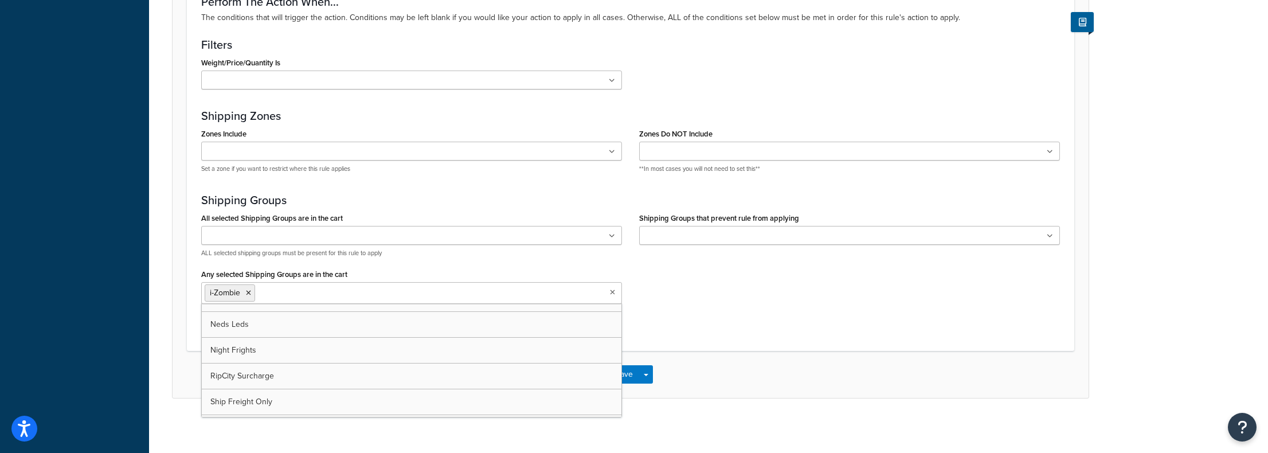
scroll to position [666, 0]
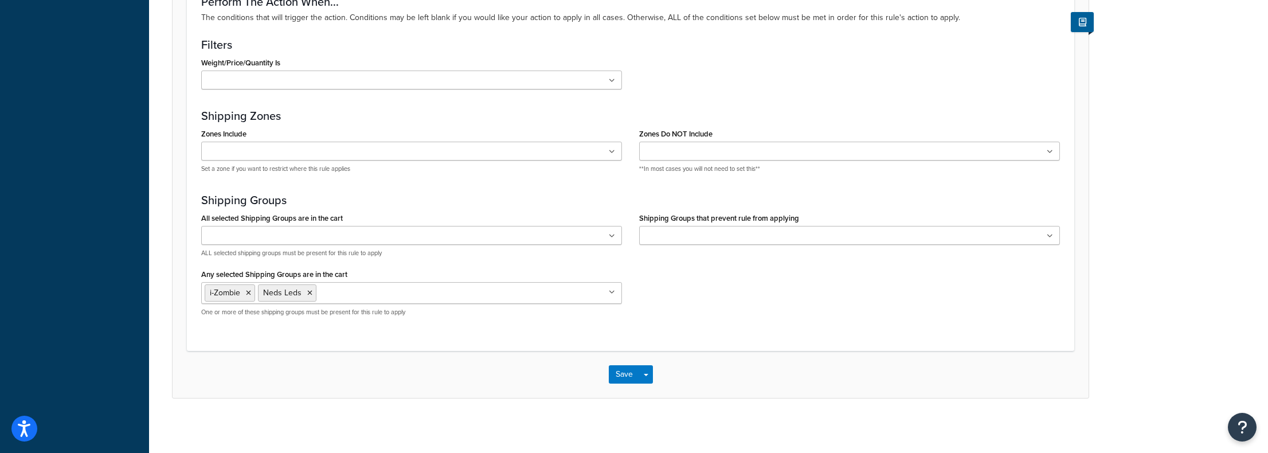
click at [879, 383] on div "Save Save Dropdown Save and Edit Save and Duplicate Save and Create New" at bounding box center [631, 374] width 916 height 47
click at [634, 371] on button "Save" at bounding box center [624, 374] width 31 height 18
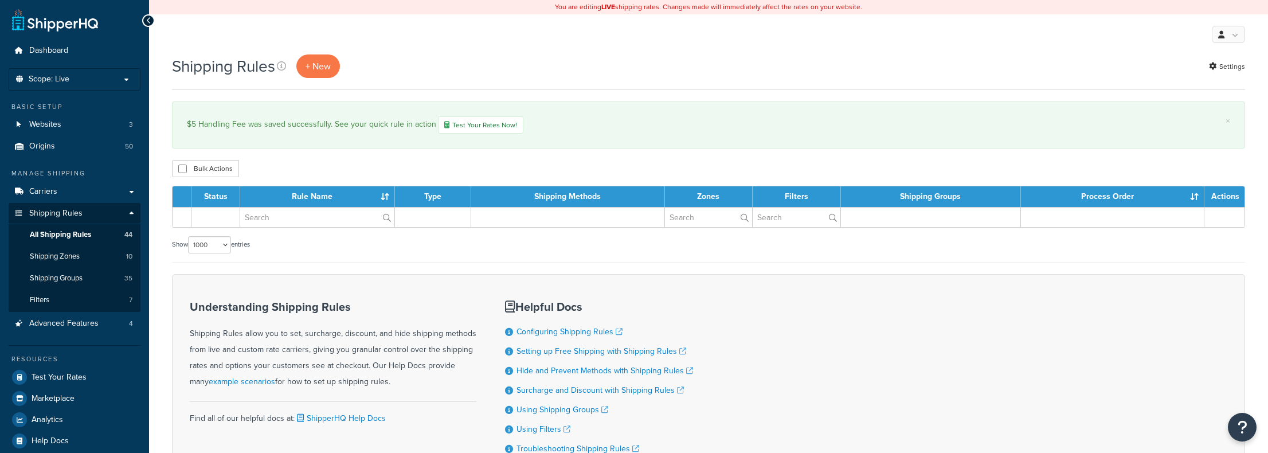
select select "1000"
